Goal: Task Accomplishment & Management: Use online tool/utility

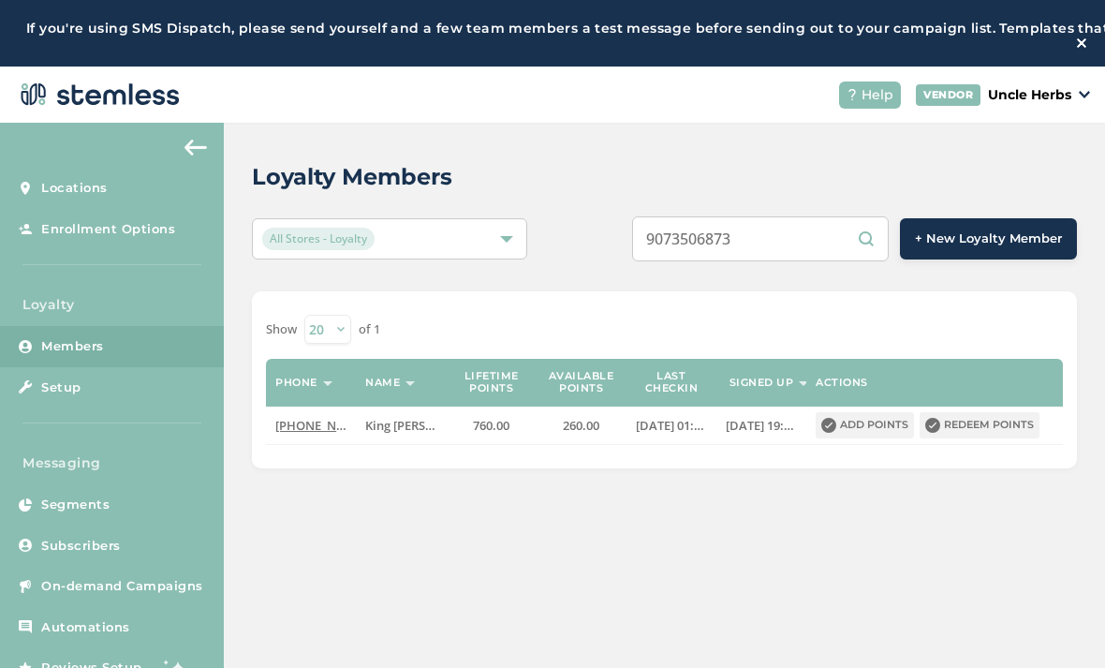
scroll to position [126, 0]
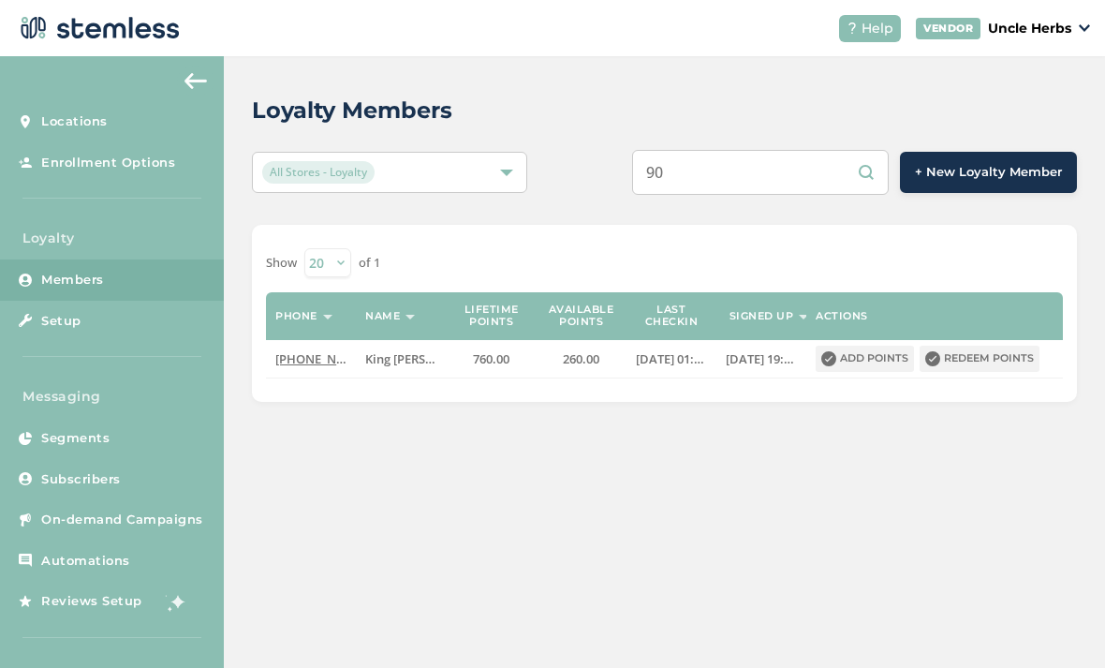
type input "9"
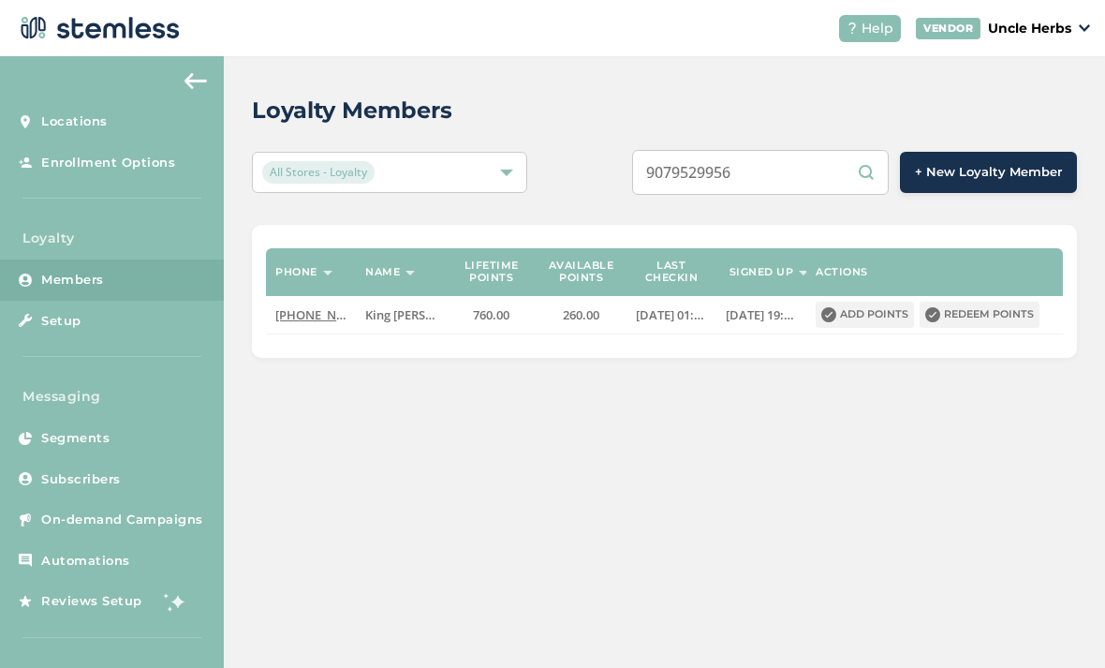
click at [614, 150] on div "9079529956 + New Loyalty Member" at bounding box center [836, 172] width 481 height 45
click at [801, 150] on input "9079529956" at bounding box center [760, 172] width 257 height 45
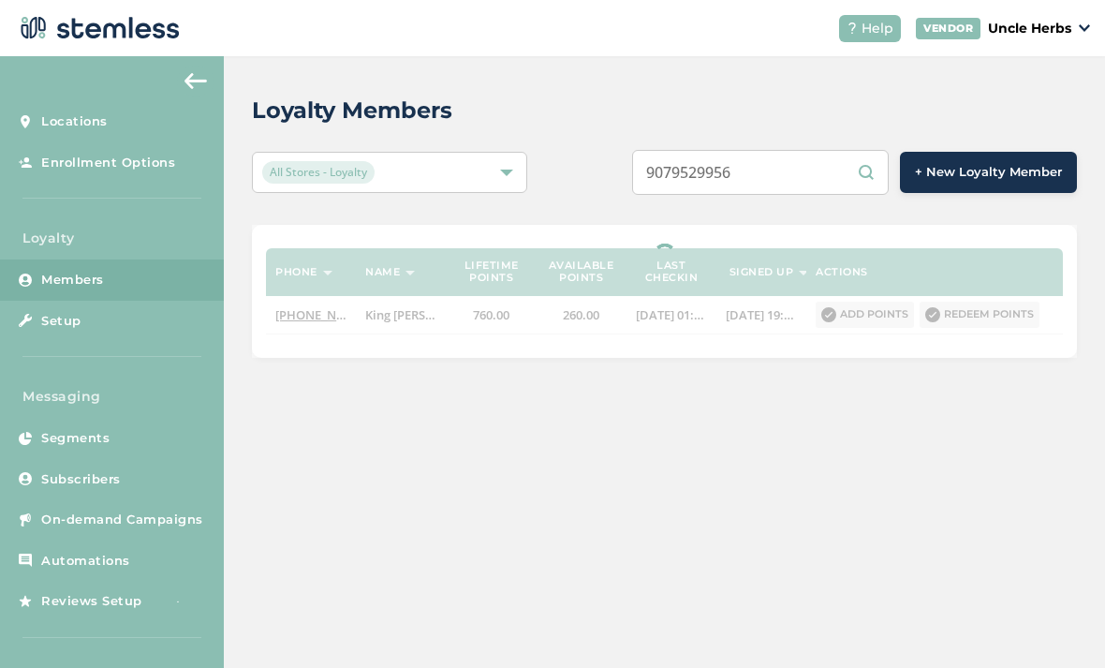
type input "9079529956"
click at [621, 79] on div "Loyalty Members All Stores - Loyalty 9079529956 + New Loyalty Member Phone Name…" at bounding box center [664, 225] width 881 height 339
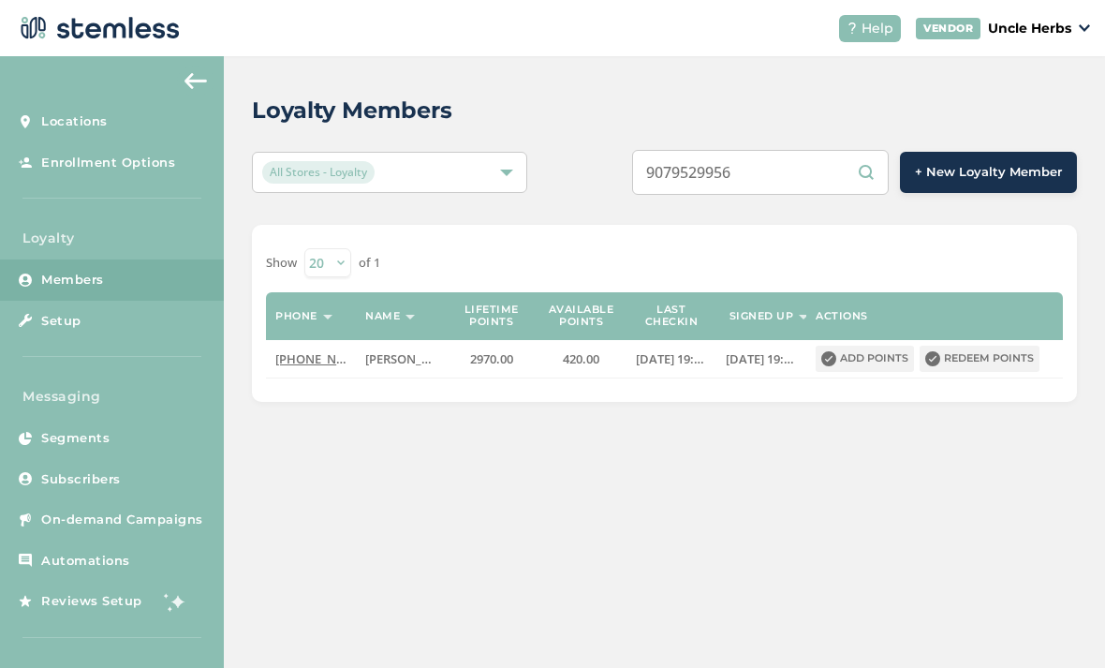
click at [965, 346] on button "Redeem points" at bounding box center [980, 359] width 120 height 26
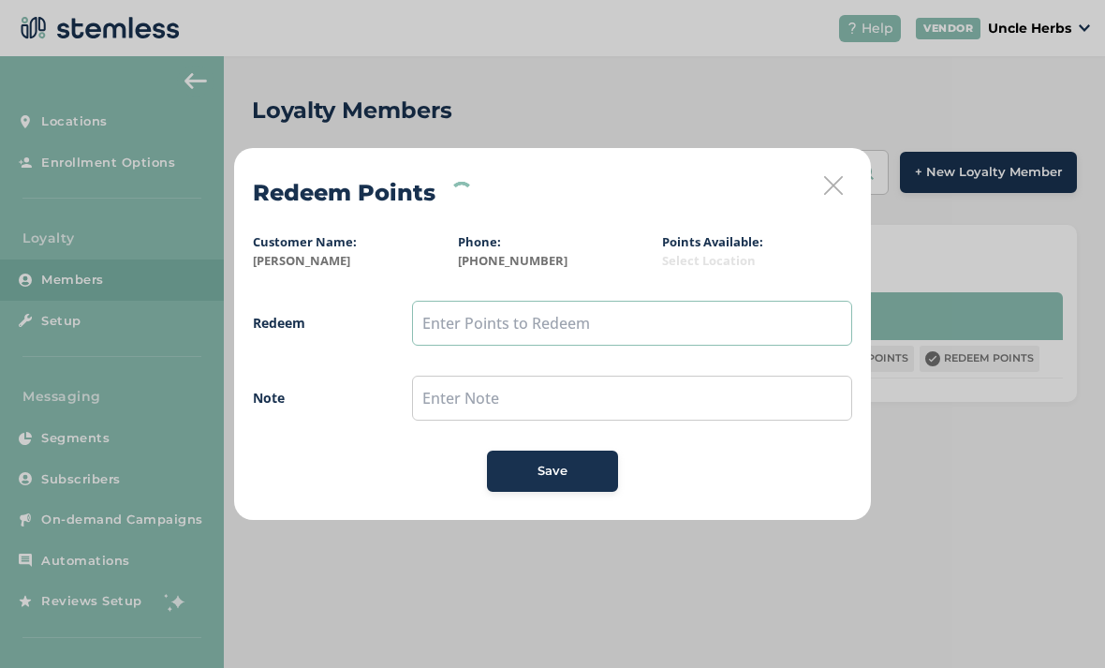
click at [451, 332] on input "text" at bounding box center [632, 323] width 440 height 45
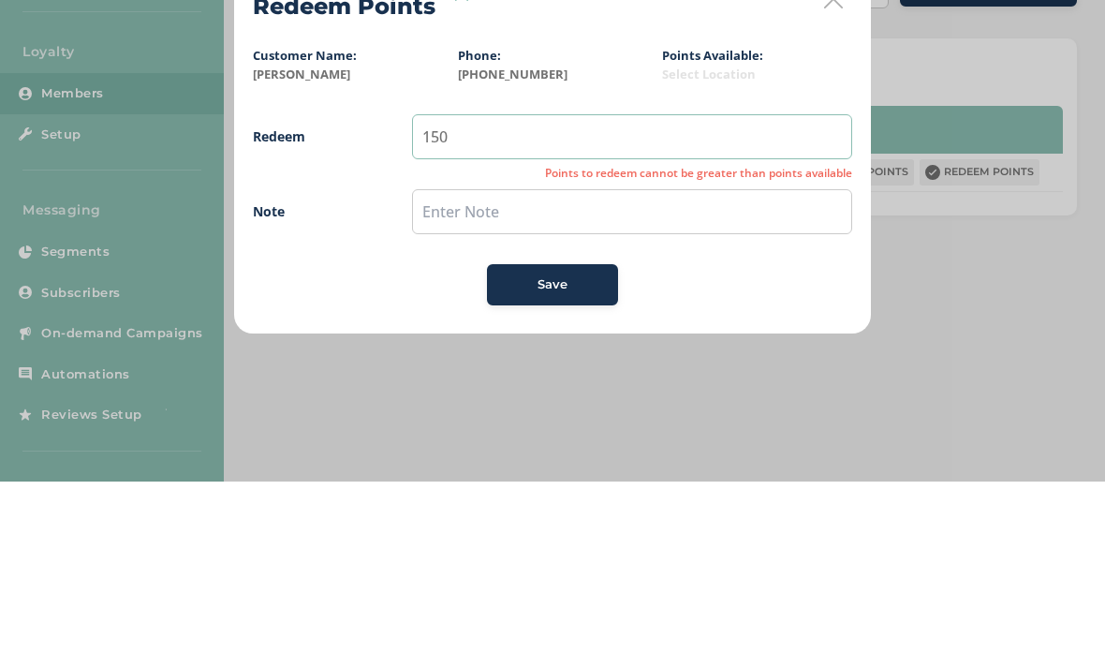
type input "150"
click at [532, 376] on input "text" at bounding box center [632, 398] width 440 height 45
type input "15"
click at [514, 451] on button "Save" at bounding box center [552, 471] width 131 height 41
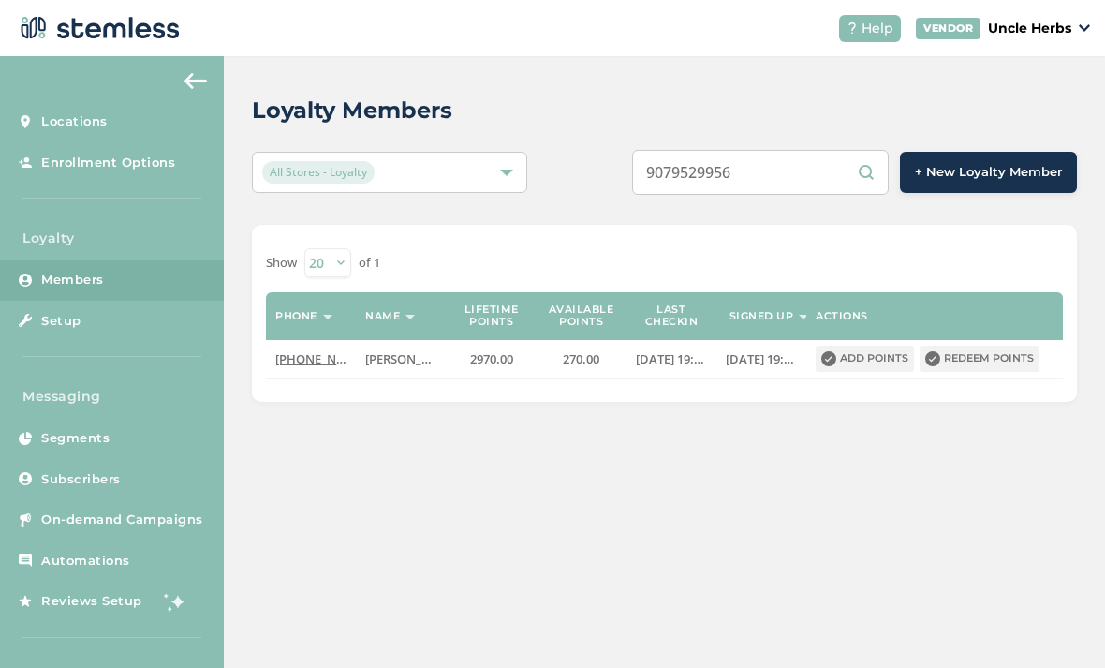
click at [447, 425] on div "Loyalty Members All Stores - Loyalty 9079529956 + New Loyalty Member Show [PHON…" at bounding box center [664, 362] width 881 height 612
click at [427, 532] on div "Loyalty Members All Stores - Loyalty 9079529956 + New Loyalty Member Show [PHON…" at bounding box center [664, 362] width 881 height 612
click at [570, 482] on div "Loyalty Members All Stores - Loyalty 9079529956 + New Loyalty Member Show [PHON…" at bounding box center [664, 362] width 881 height 612
click at [731, 150] on input "9079529956" at bounding box center [760, 172] width 257 height 45
click at [714, 150] on input "9079529956" at bounding box center [760, 172] width 257 height 45
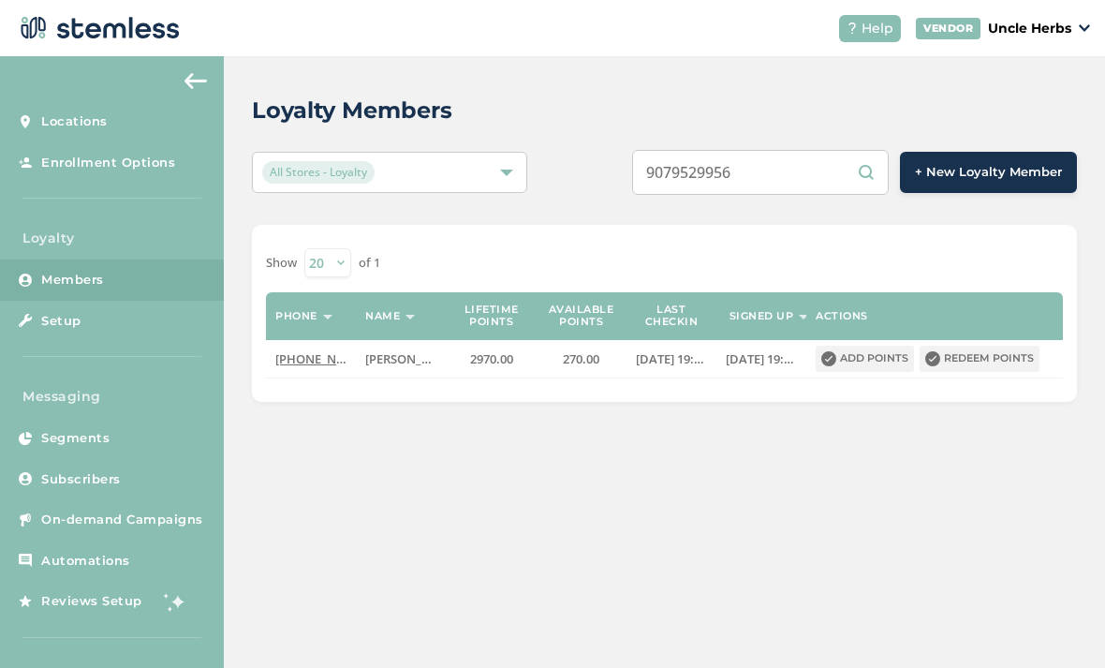
click at [720, 150] on input "9079529956" at bounding box center [760, 172] width 257 height 45
click at [607, 163] on div "Loyalty Members All Stores - Loyalty 9079529956 + New Loyalty Member Show [PHON…" at bounding box center [664, 247] width 881 height 383
click at [720, 150] on input "9079529956" at bounding box center [760, 172] width 257 height 45
click at [719, 150] on input "9079529956" at bounding box center [760, 172] width 257 height 45
click at [708, 150] on input "9079529956" at bounding box center [760, 172] width 257 height 45
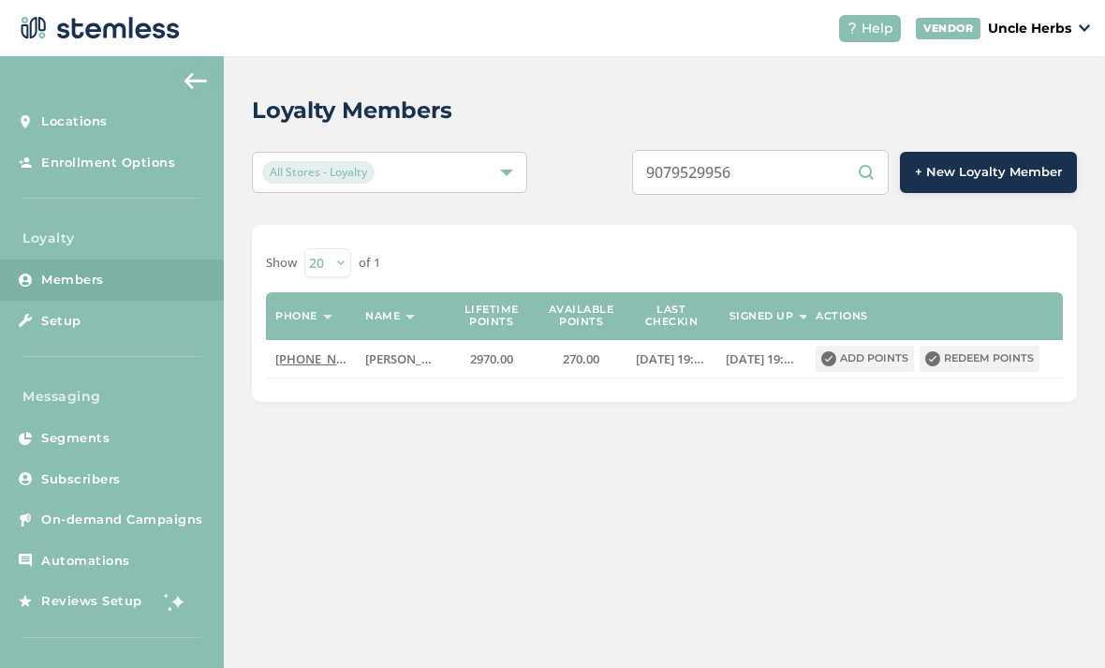
paste input "8913699"
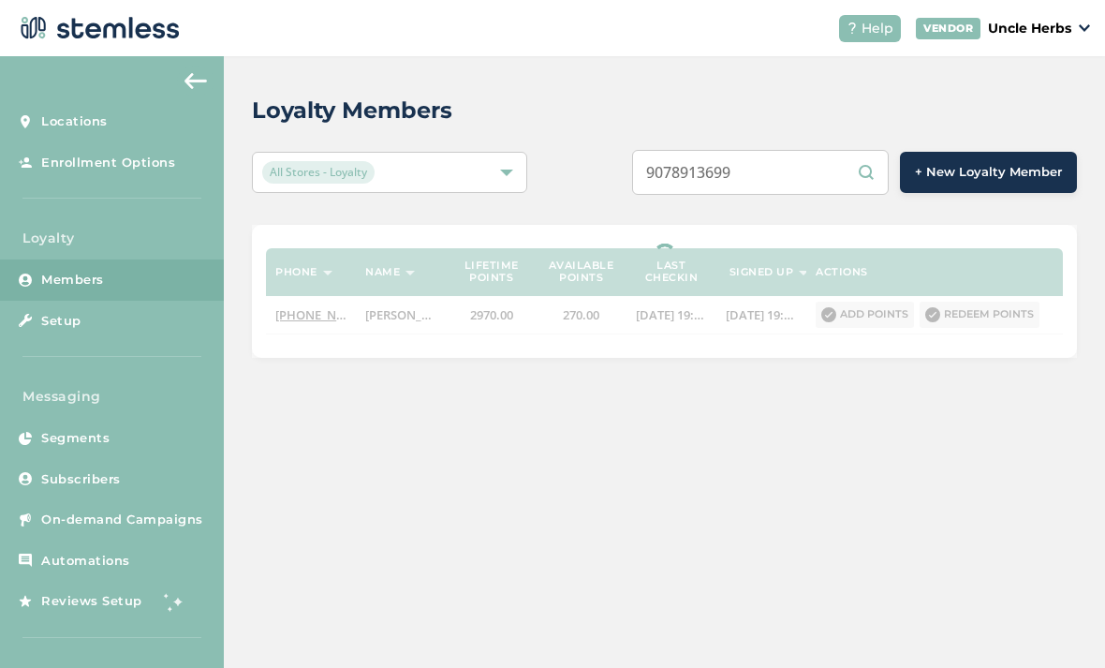
click at [600, 150] on div "9078913699 + New Loyalty Member" at bounding box center [836, 172] width 481 height 45
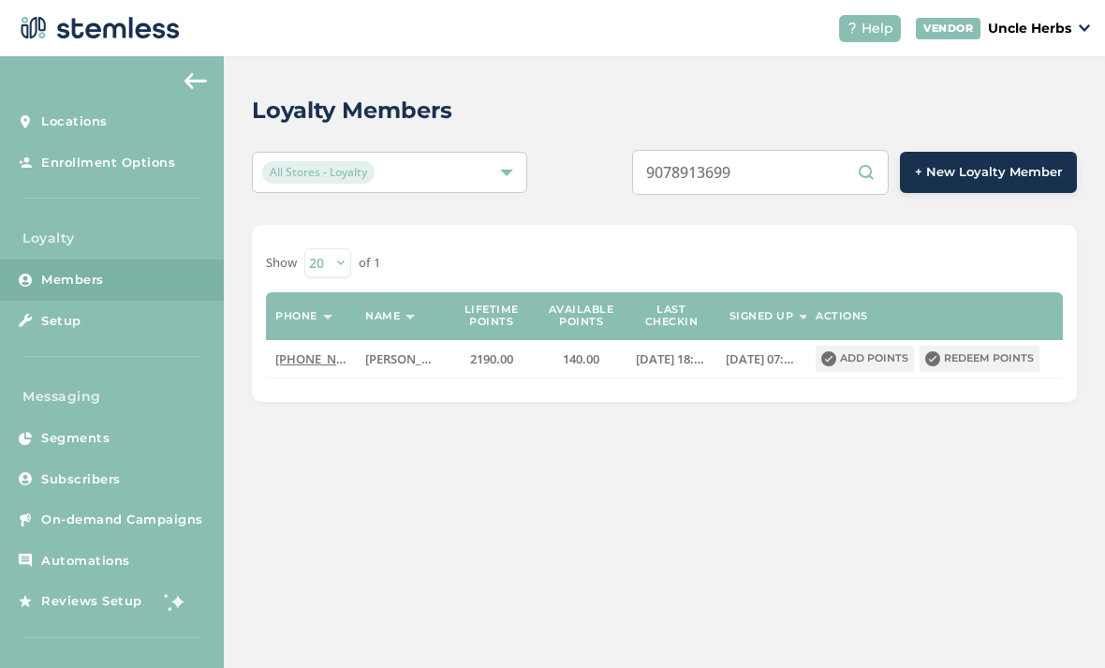
click at [775, 150] on input "9078913699" at bounding box center [760, 172] width 257 height 45
click at [652, 150] on div "9073108941 + New Loyalty Member" at bounding box center [836, 172] width 481 height 45
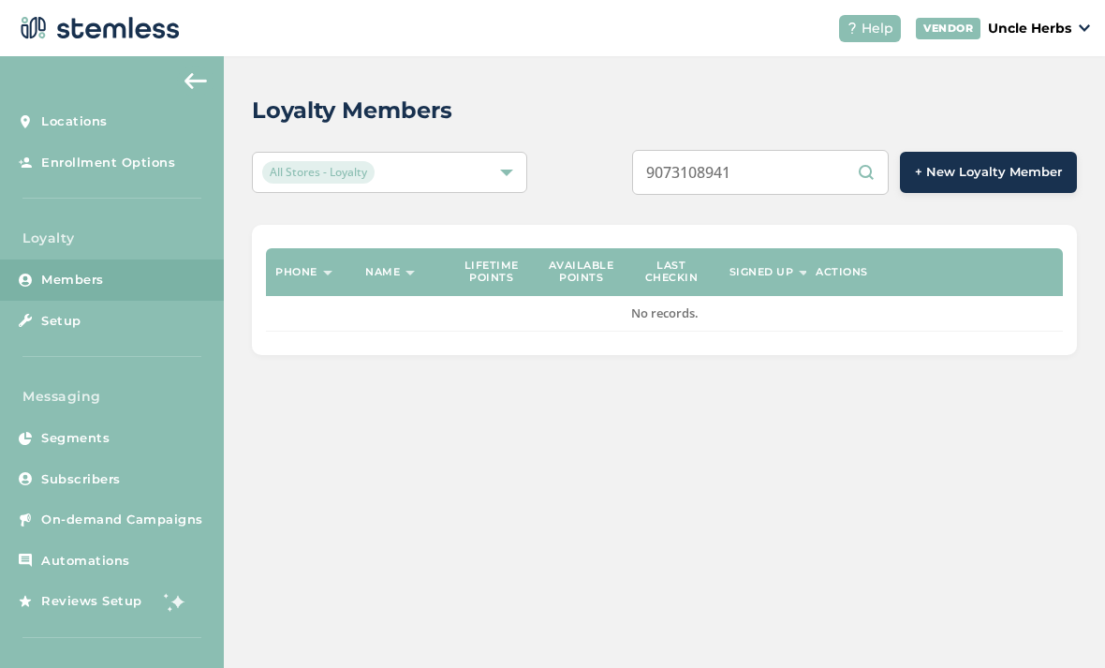
click at [790, 150] on input "9073108941" at bounding box center [760, 172] width 257 height 45
type input "9"
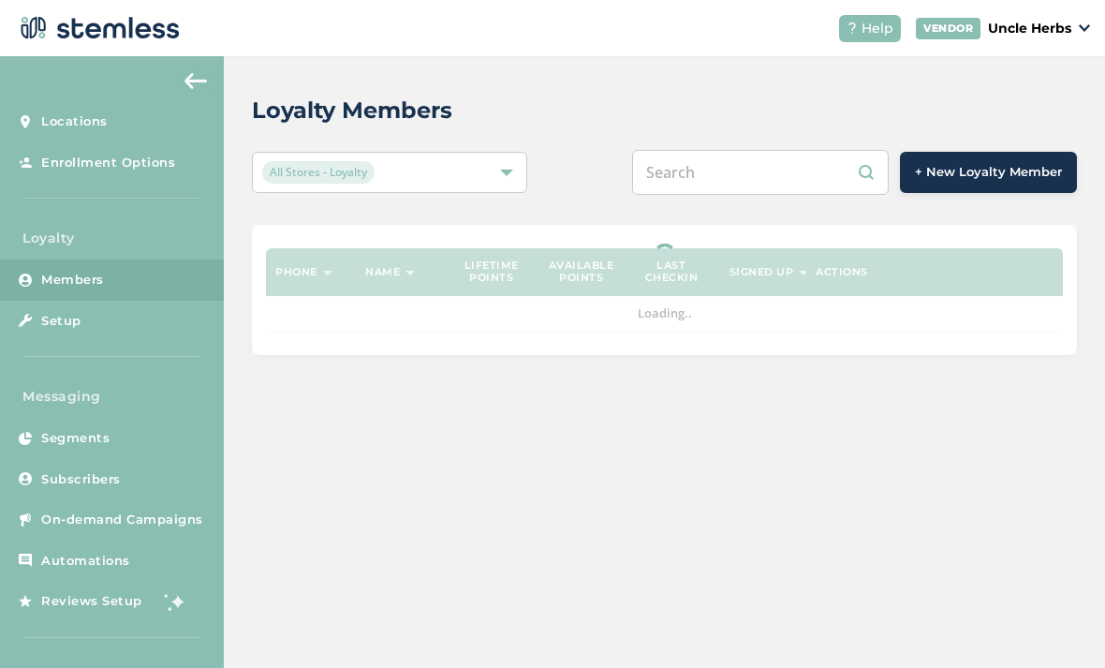
click at [723, 150] on input "text" at bounding box center [760, 172] width 257 height 45
paste input "9078913699"
click at [612, 150] on div "9078913699 + New Loyalty Member" at bounding box center [836, 172] width 481 height 45
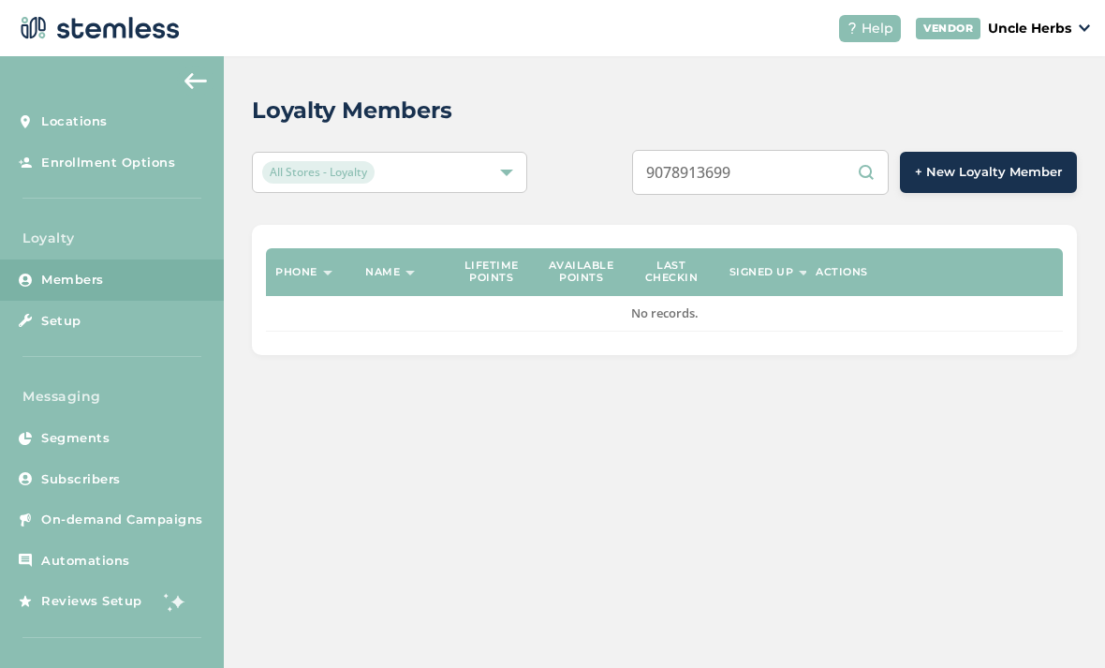
click at [785, 150] on input "9078913699" at bounding box center [760, 172] width 257 height 45
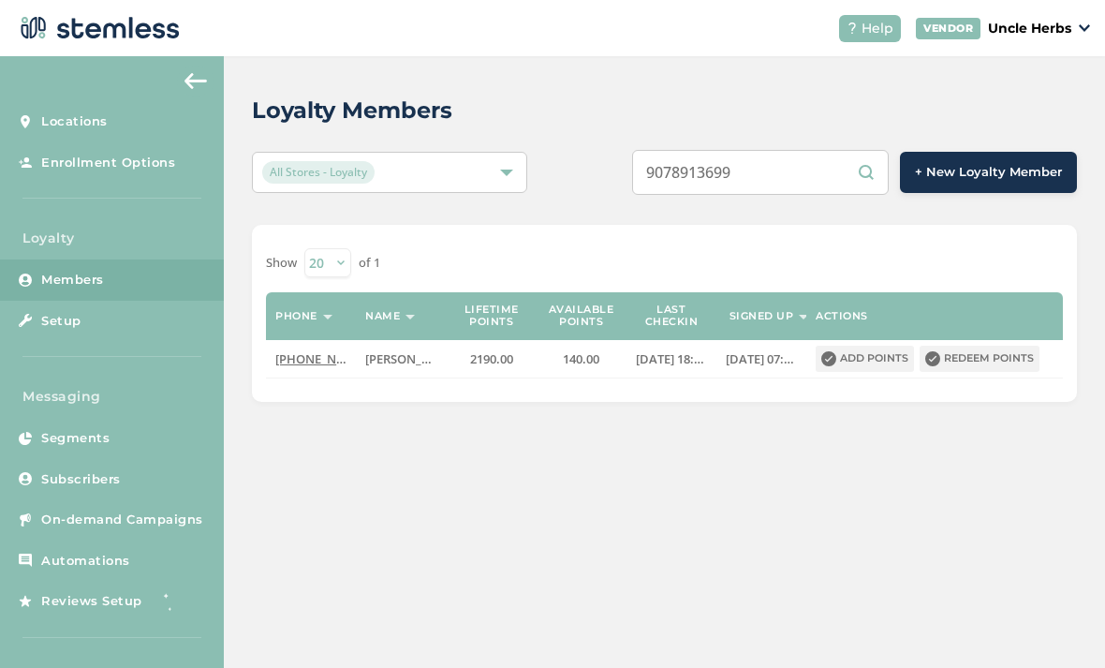
click at [630, 150] on div "9078913699 + New Loyalty Member" at bounding box center [836, 172] width 481 height 45
click at [752, 150] on input "9078913699" at bounding box center [760, 172] width 257 height 45
click at [707, 150] on input "9078913699" at bounding box center [760, 172] width 257 height 45
click at [708, 150] on input "9078913699" at bounding box center [760, 172] width 257 height 45
paste input "2319646"
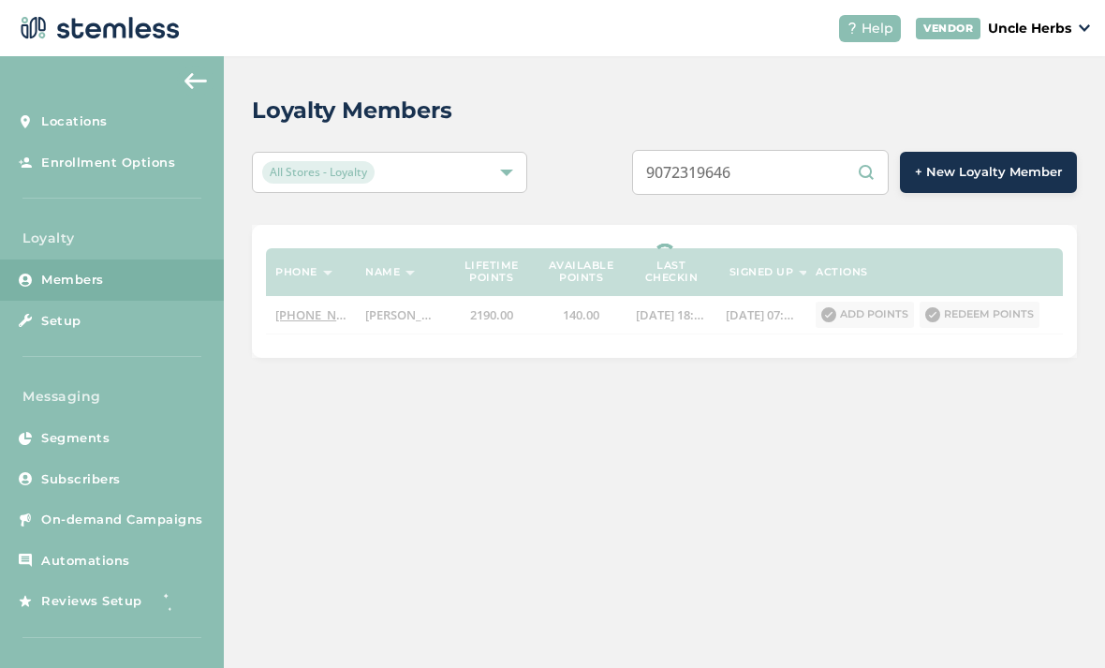
type input "9072319646"
click at [607, 150] on div "9072319646 + New Loyalty Member" at bounding box center [836, 172] width 481 height 45
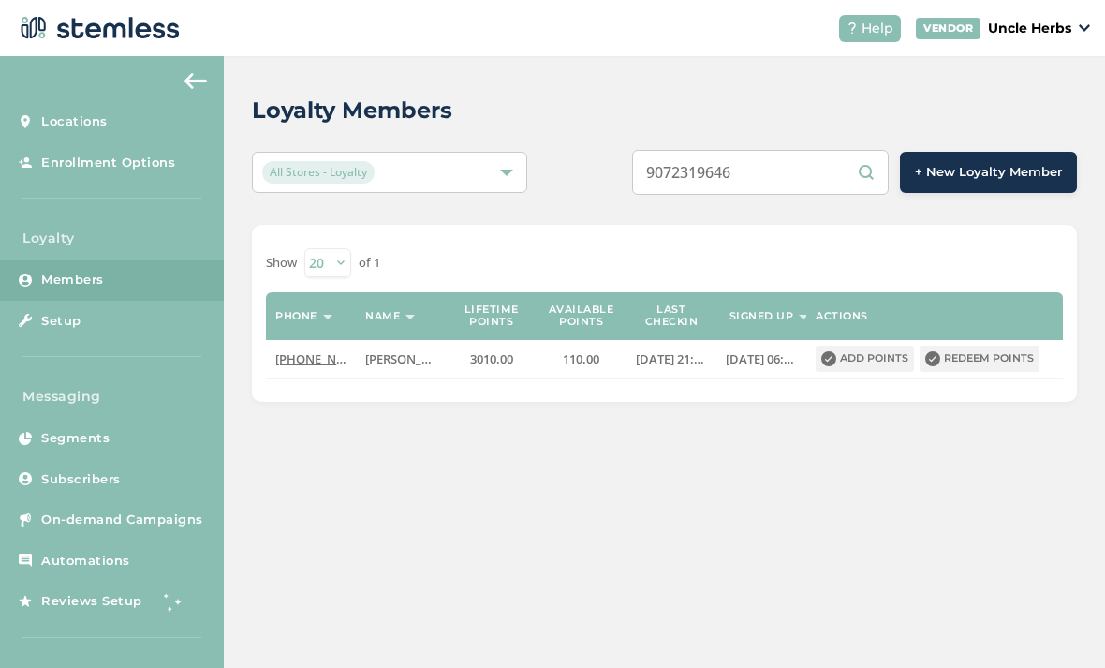
click at [984, 346] on button "Redeem points" at bounding box center [980, 359] width 120 height 26
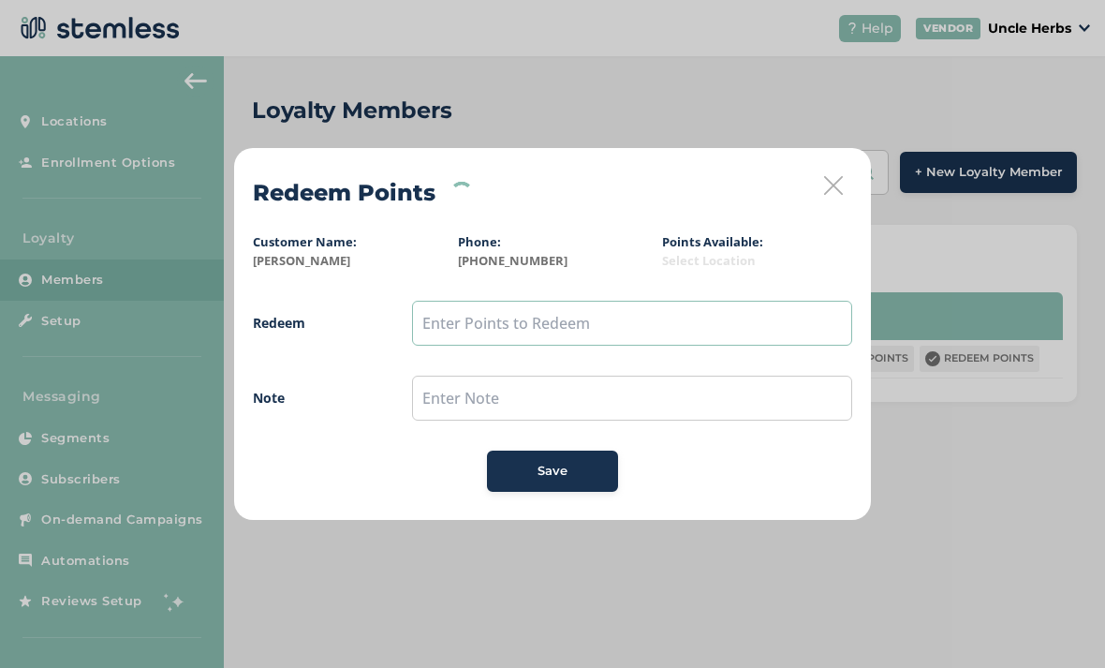
click at [509, 321] on input "text" at bounding box center [632, 323] width 440 height 45
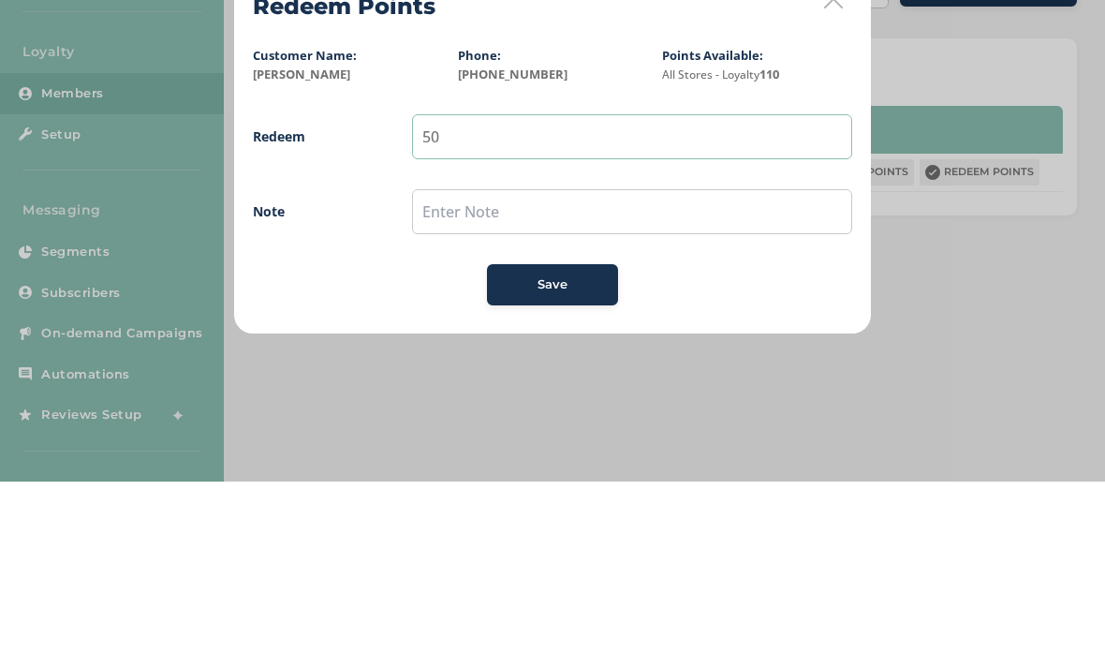
type input "50"
click at [481, 376] on input "text" at bounding box center [632, 398] width 440 height 45
type input "10%"
click at [513, 301] on span "Redeem 50 Note 10% Save" at bounding box center [553, 396] width 600 height 191
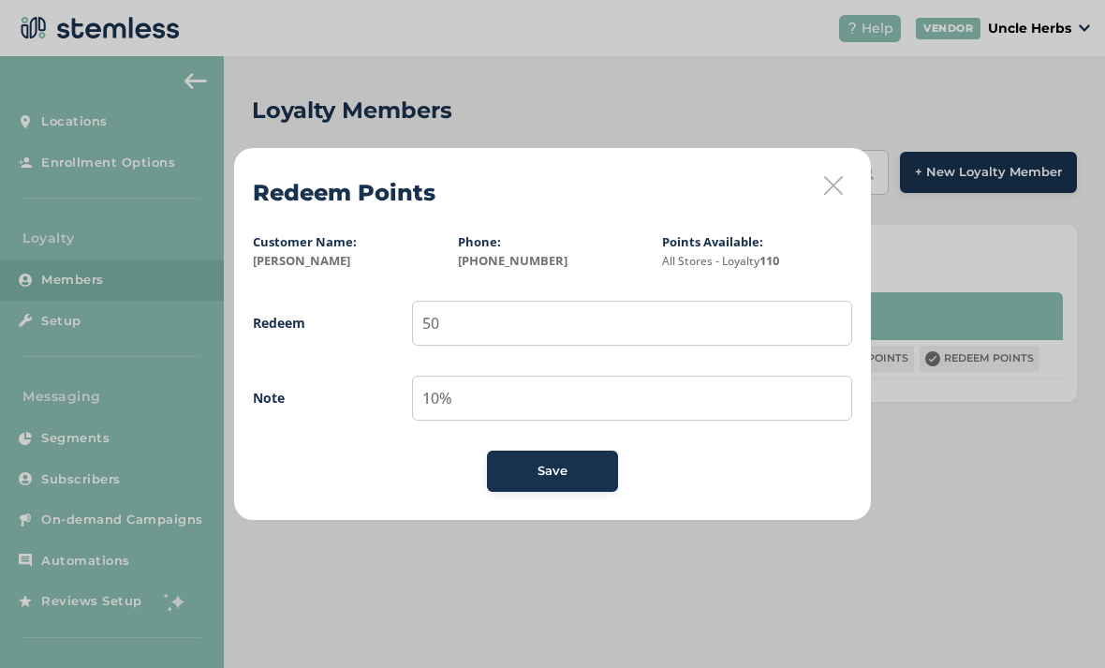
click at [532, 461] on button "Save" at bounding box center [552, 471] width 131 height 41
